Goal: Task Accomplishment & Management: Manage account settings

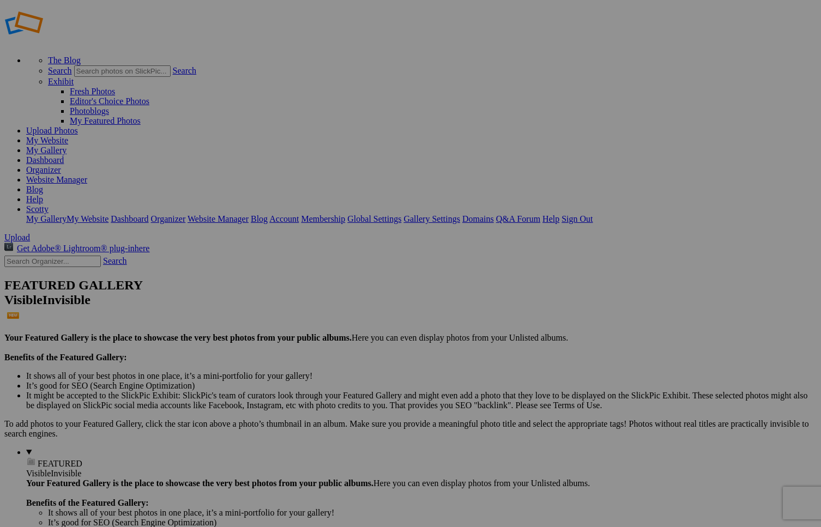
scroll to position [15, 0]
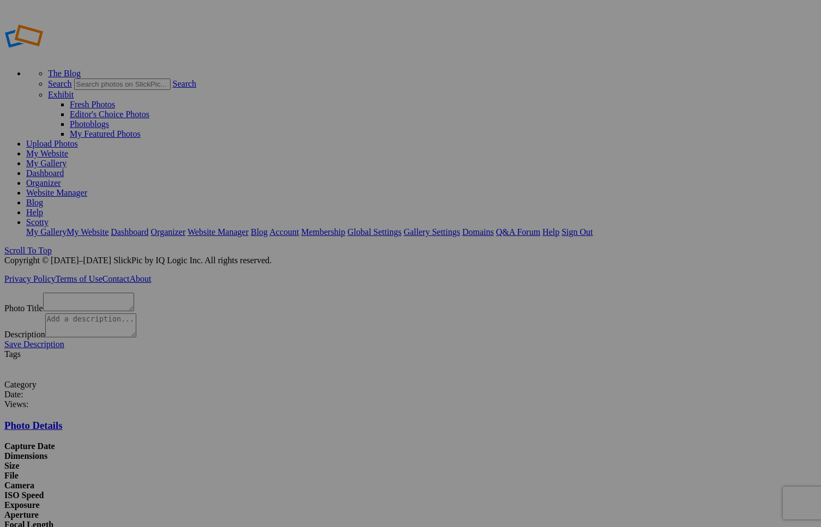
scroll to position [22, 0]
type textarea "8T3A6699"
